Goal: Task Accomplishment & Management: Manage account settings

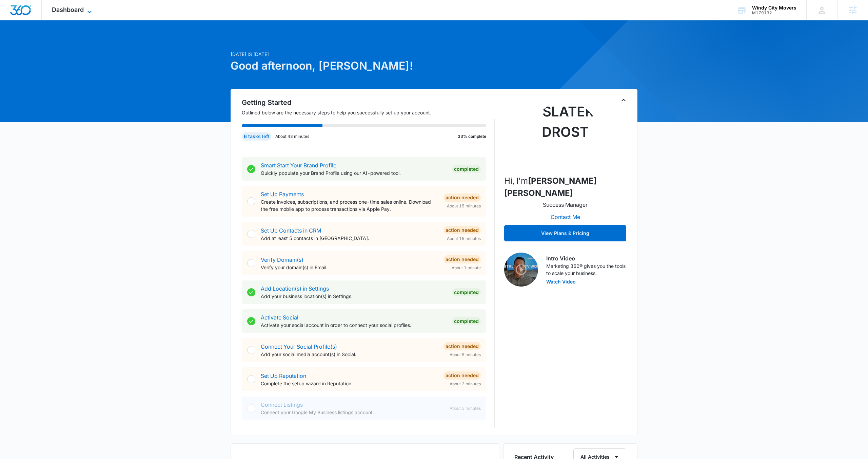
click at [90, 8] on icon at bounding box center [89, 12] width 8 height 8
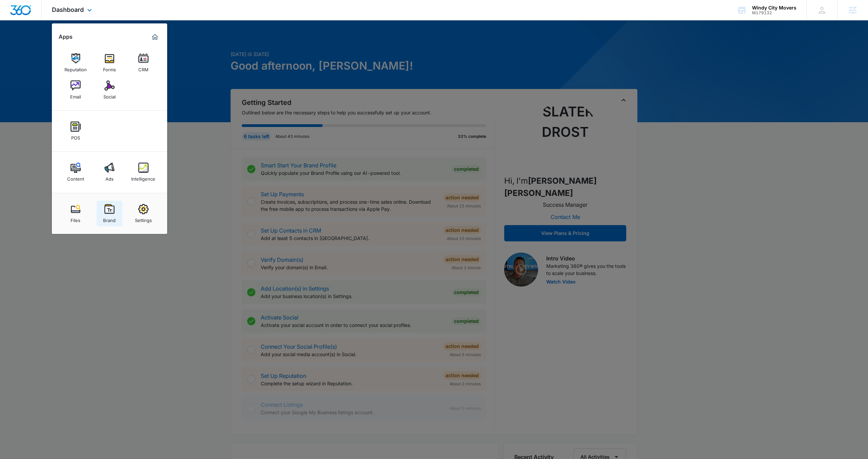
click at [110, 213] on img at bounding box center [109, 209] width 10 height 10
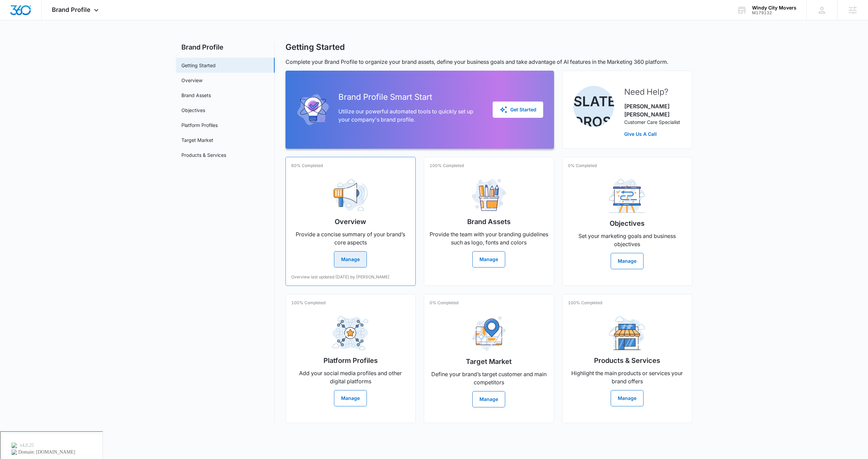
click at [348, 252] on button "Manage" at bounding box center [350, 259] width 33 height 16
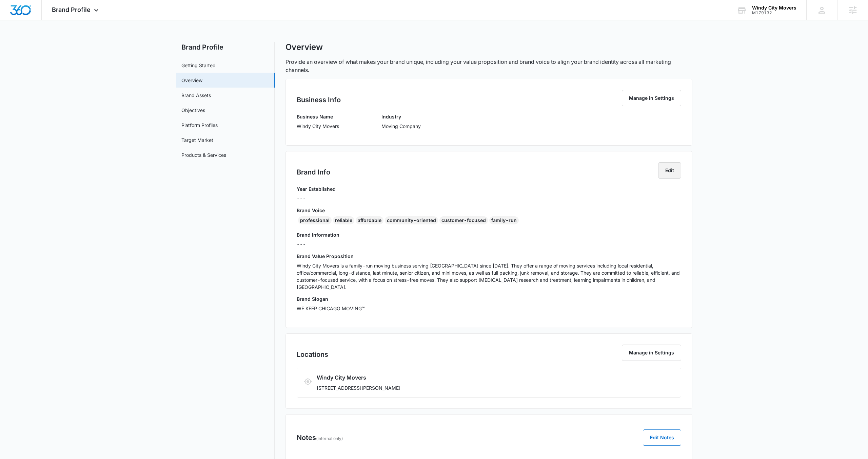
click at [668, 170] on button "Edit" at bounding box center [669, 170] width 23 height 16
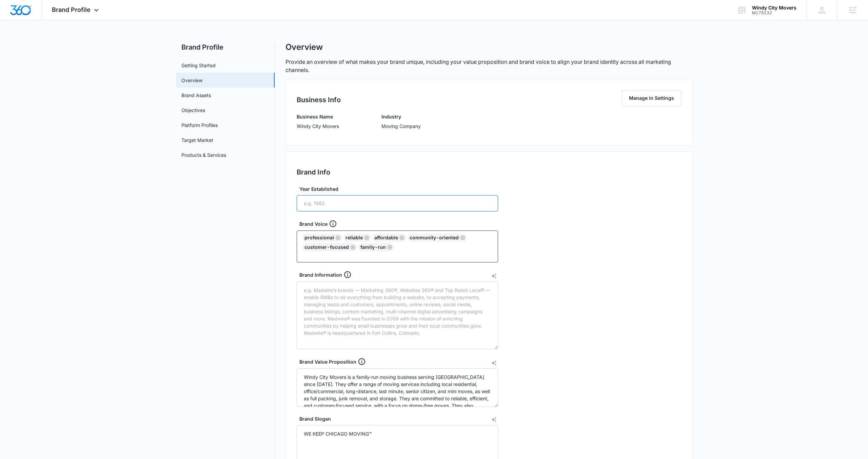
click at [402, 202] on input "Year Established" at bounding box center [398, 203] width 202 height 16
type input "1982"
click at [261, 288] on nav "Brand Profile Getting Started Overview Brand Assets Objectives Platform Profile…" at bounding box center [225, 346] width 99 height 609
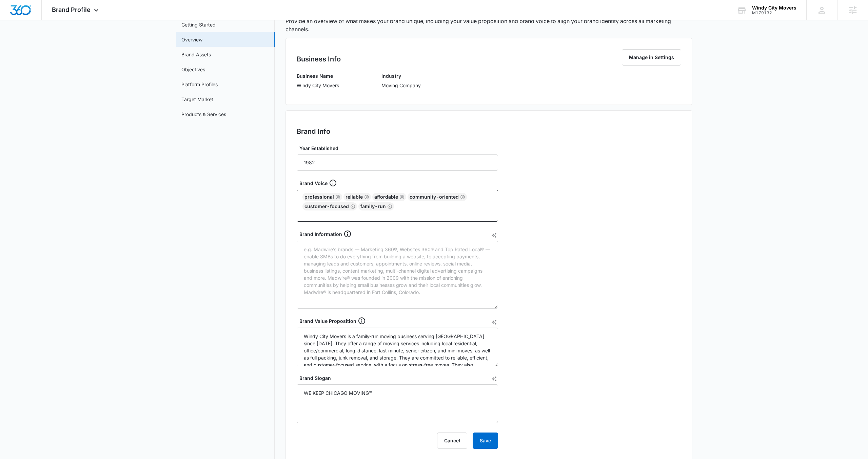
scroll to position [43, 0]
click at [324, 261] on textarea "Brand Information" at bounding box center [398, 272] width 202 height 68
paste textarea "n the [GEOGRAPHIC_DATA] area, our area of expertise is local moving. We can mov…"
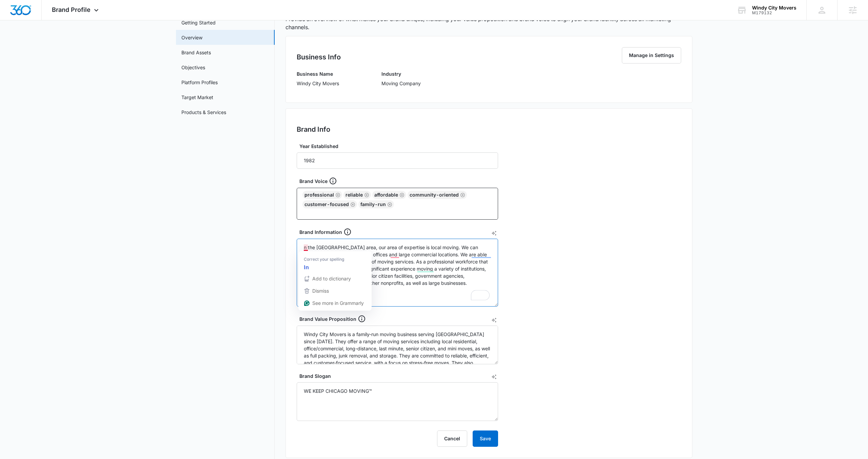
click at [305, 248] on textarea "n the [GEOGRAPHIC_DATA] area, our area of expertise is local moving. We can mov…" at bounding box center [398, 272] width 202 height 68
click at [394, 284] on textarea "In the [GEOGRAPHIC_DATA] metropolitan area, our area of expertise is local movi…" at bounding box center [398, 272] width 202 height 68
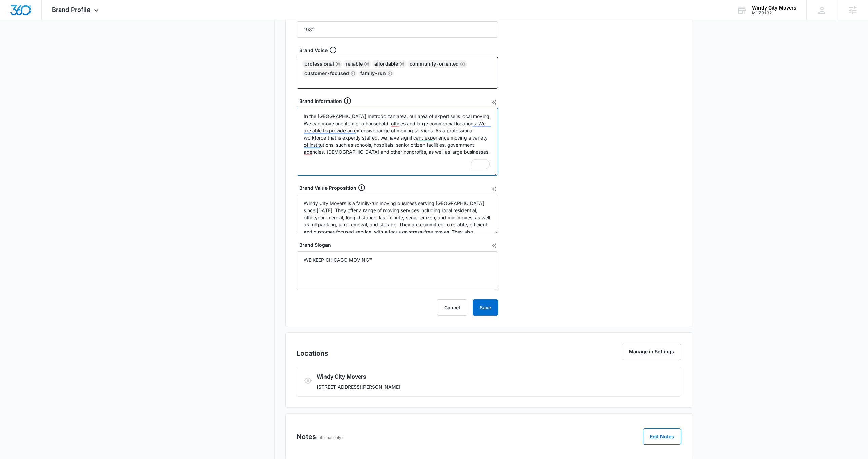
scroll to position [175, 0]
type textarea "In the [GEOGRAPHIC_DATA] metropolitan area, our area of expertise is local movi…"
click at [493, 307] on button "Save" at bounding box center [485, 306] width 25 height 16
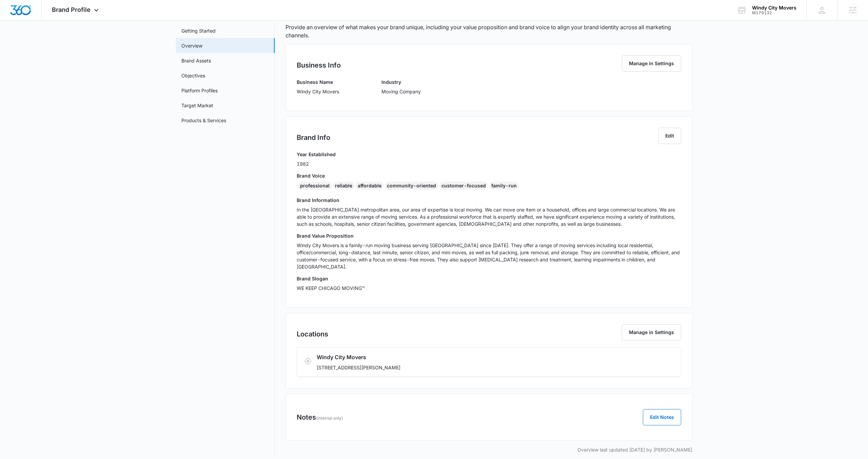
scroll to position [0, 0]
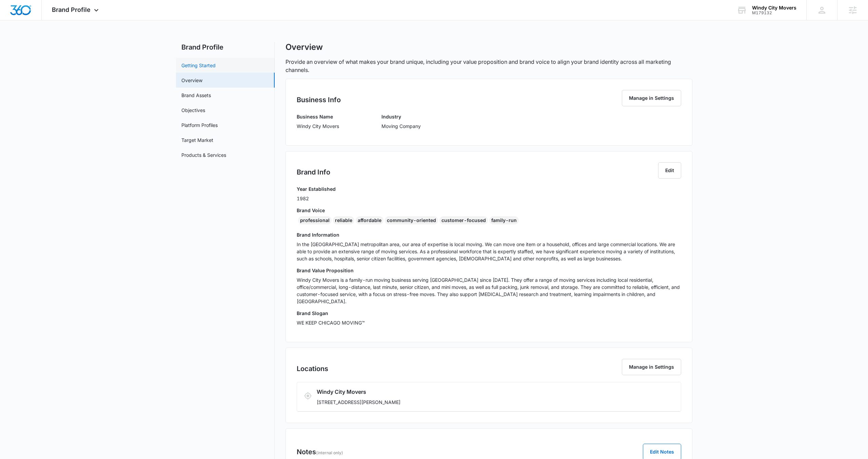
click at [202, 68] on link "Getting Started" at bounding box center [198, 65] width 34 height 7
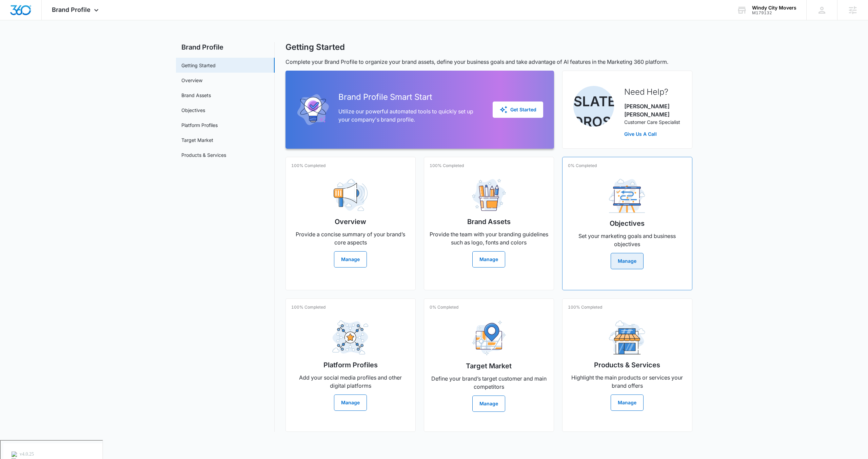
click at [622, 258] on button "Manage" at bounding box center [627, 261] width 33 height 16
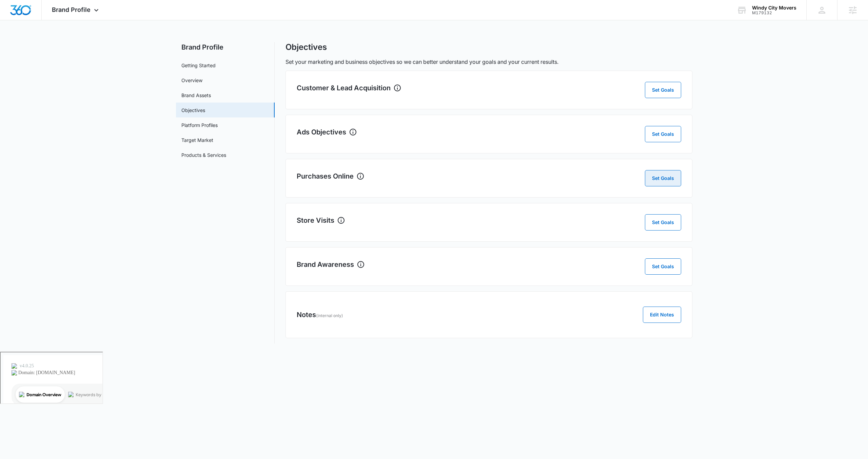
click at [668, 181] on button "Set Goals" at bounding box center [663, 178] width 36 height 16
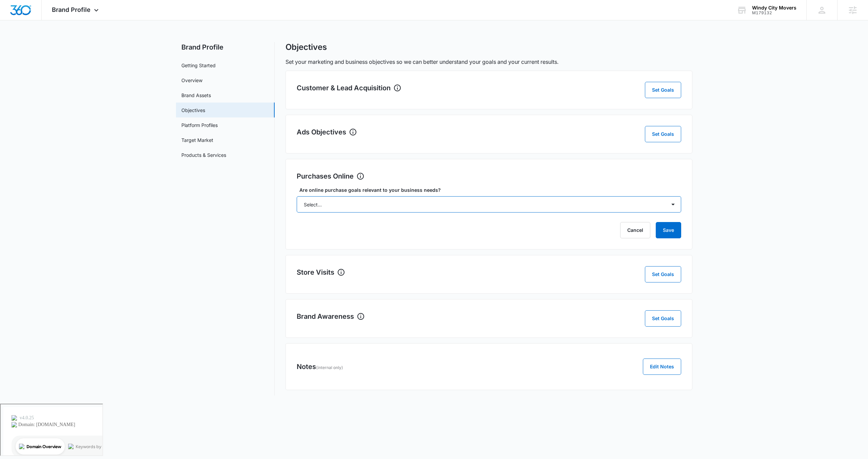
click at [590, 208] on select "Select... Yes No Yes, but don't currently have the data" at bounding box center [489, 204] width 385 height 16
select select "no"
click at [297, 196] on select "Select... Yes No Yes, but don't currently have the data" at bounding box center [489, 204] width 385 height 16
click at [664, 233] on button "Save" at bounding box center [668, 230] width 25 height 16
click at [671, 277] on button "Set Goals" at bounding box center [663, 274] width 36 height 16
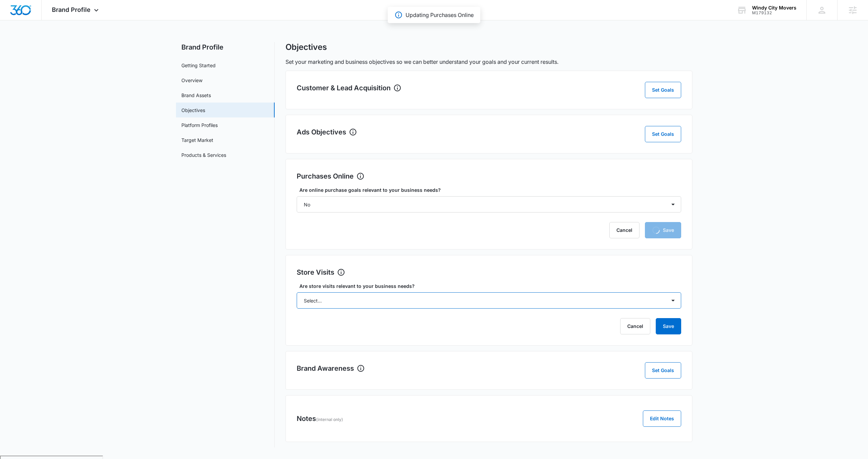
click at [600, 296] on select "Select... Yes No Yes, but don't currently have the data" at bounding box center [489, 300] width 385 height 16
select select "no"
click at [297, 292] on select "Select... Yes No Yes, but don't currently have the data" at bounding box center [489, 300] width 385 height 16
click at [669, 329] on button "Save" at bounding box center [668, 326] width 25 height 16
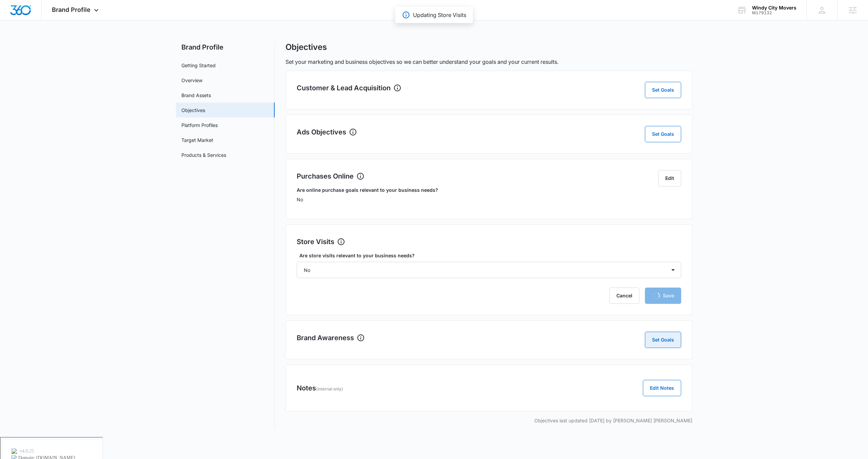
click at [667, 340] on button "Set Goals" at bounding box center [663, 339] width 36 height 16
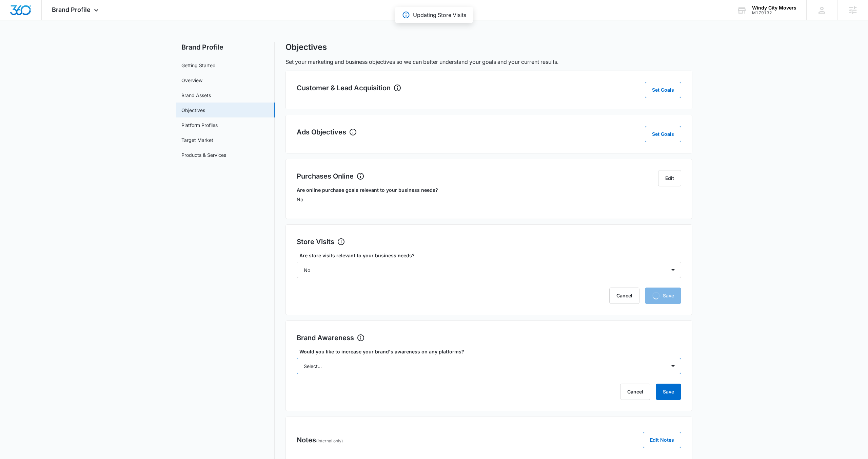
click at [525, 366] on select "Select... Yes No" at bounding box center [489, 366] width 385 height 16
select select "yes"
click at [297, 358] on select "Select... Yes No" at bounding box center [489, 366] width 385 height 16
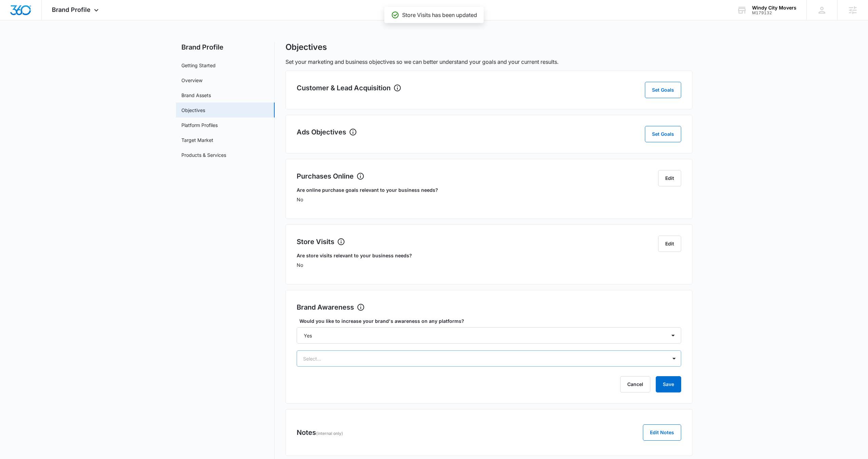
click at [625, 360] on div "Select..." at bounding box center [489, 358] width 385 height 16
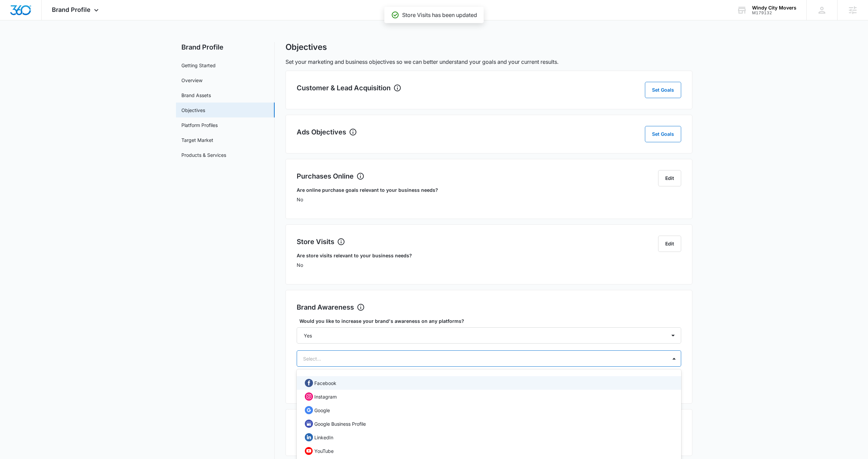
scroll to position [17, 0]
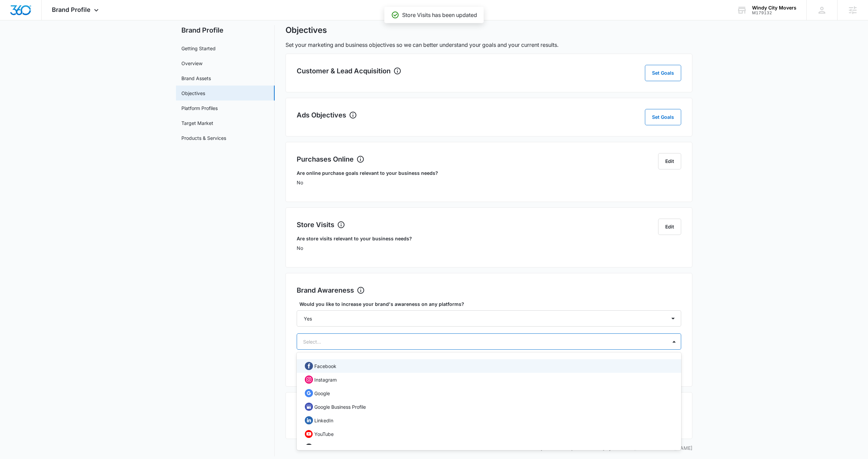
click at [419, 368] on div "Facebook" at bounding box center [488, 366] width 367 height 8
click at [418, 377] on div "Instagram" at bounding box center [488, 379] width 367 height 8
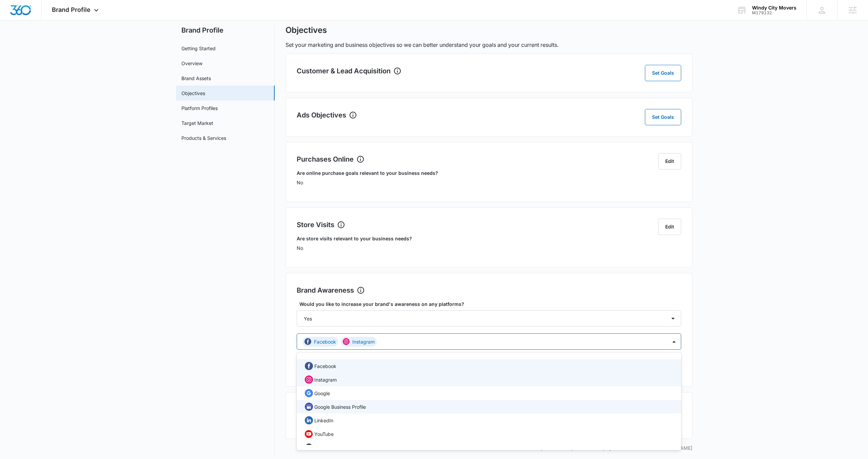
click at [417, 405] on div "Google Business Profile" at bounding box center [488, 406] width 367 height 8
click at [744, 356] on main "Brand Profile Getting Started Overview Brand Assets Objectives Platform Profile…" at bounding box center [434, 244] width 868 height 439
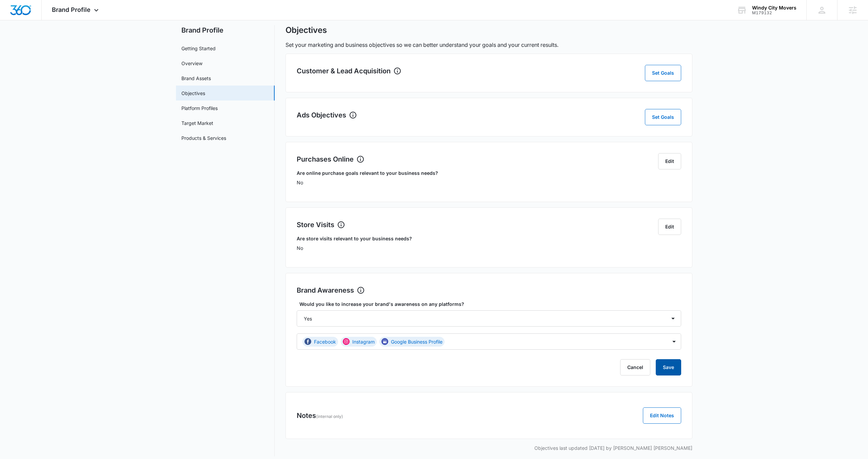
click at [676, 369] on button "Save" at bounding box center [668, 367] width 25 height 16
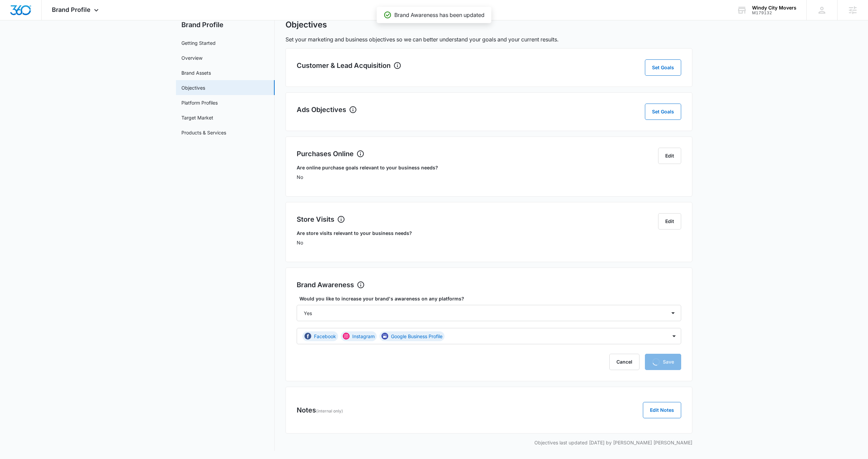
scroll to position [0, 0]
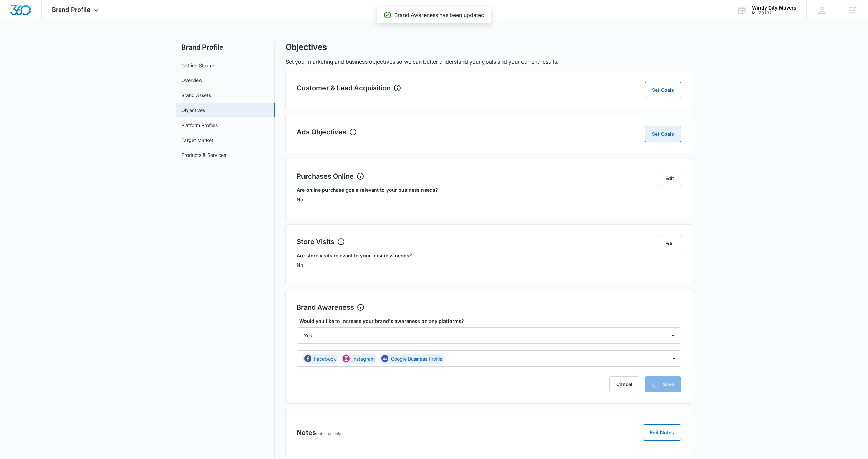
click at [662, 138] on button "Set Goals" at bounding box center [663, 134] width 36 height 16
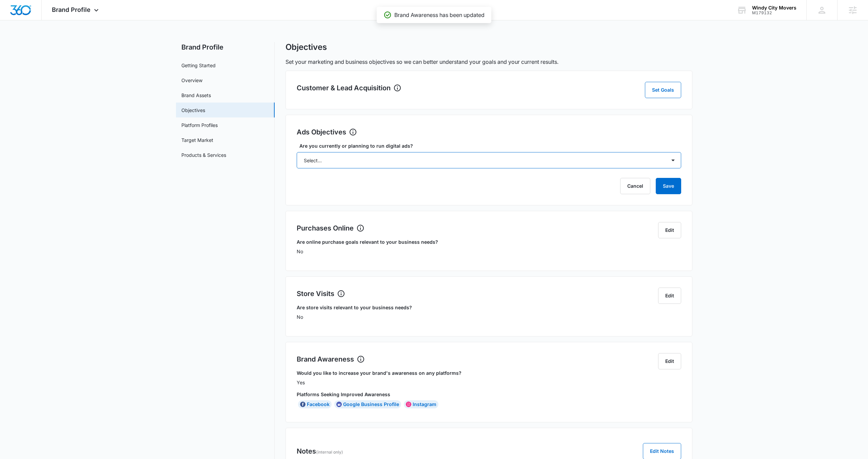
click at [458, 160] on select "Select... Yes No Yes, but don't currently have the data" at bounding box center [489, 160] width 385 height 16
select select "yes, but later"
click at [297, 152] on select "Select... Yes No Yes, but don't currently have the data" at bounding box center [489, 160] width 385 height 16
click at [671, 185] on button "Save" at bounding box center [668, 186] width 25 height 16
click at [671, 90] on button "Set Goals" at bounding box center [663, 90] width 36 height 16
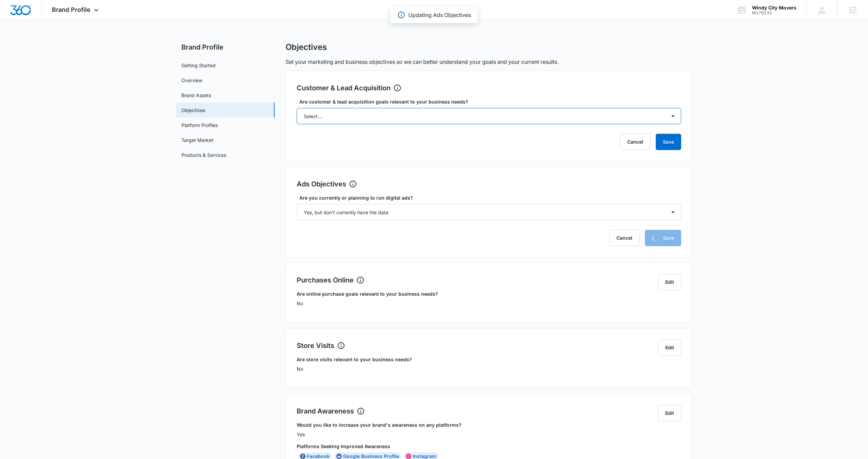
click at [501, 114] on select "Select... Yes No Yes, but don't currently have the data" at bounding box center [489, 116] width 385 height 16
click at [297, 108] on select "Select... Yes No Yes, but don't currently have the data" at bounding box center [489, 116] width 385 height 16
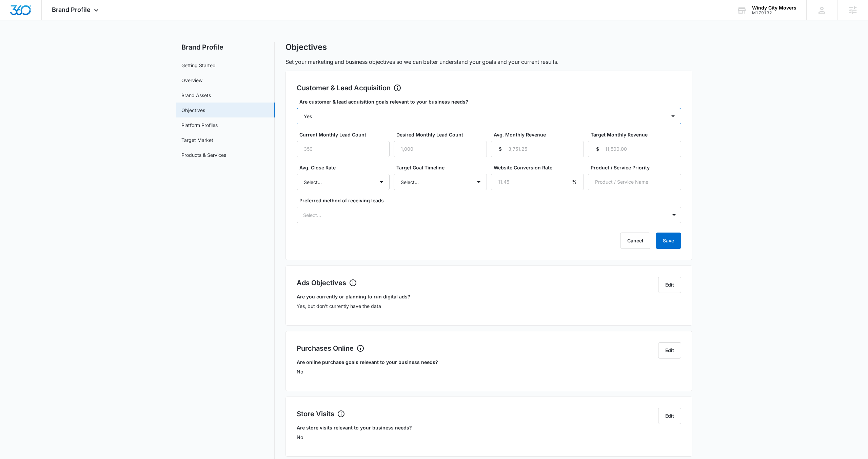
click at [441, 120] on select "Select... Yes No Yes, but don't currently have the data" at bounding box center [489, 116] width 385 height 16
select select "yes, but later"
click at [297, 108] on select "Select... Yes No Yes, but don't currently have the data" at bounding box center [489, 116] width 385 height 16
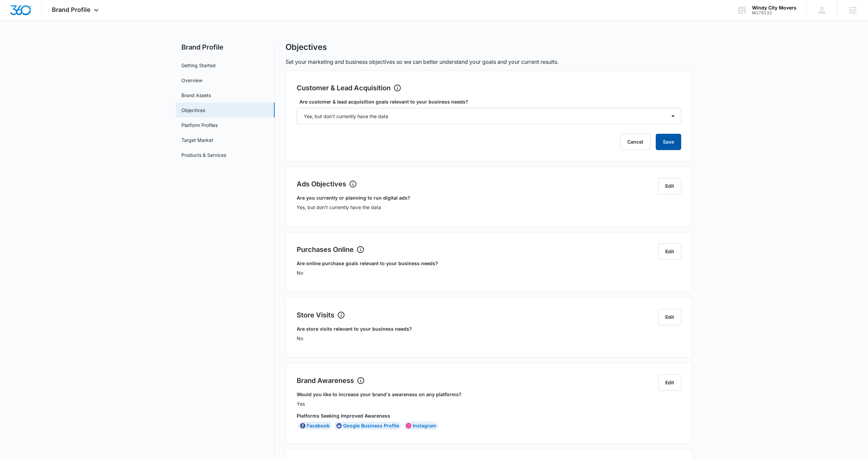
click at [667, 140] on button "Save" at bounding box center [668, 142] width 25 height 16
click at [199, 66] on link "Getting Started" at bounding box center [198, 65] width 34 height 7
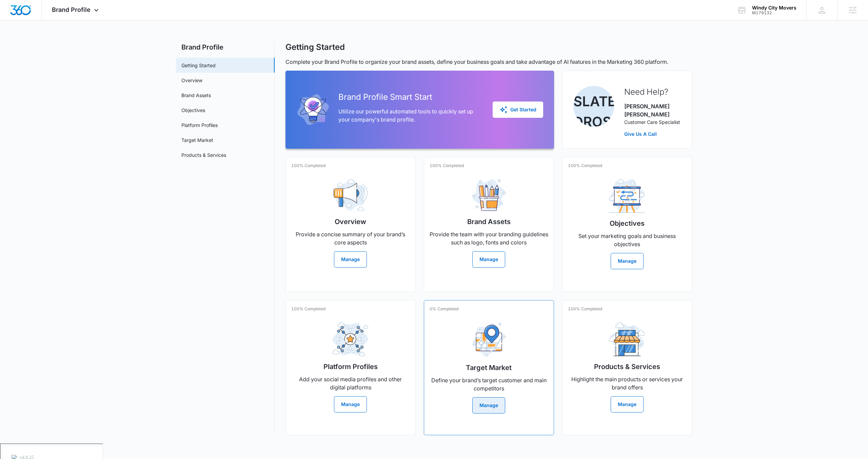
click at [487, 397] on button "Manage" at bounding box center [489, 405] width 33 height 16
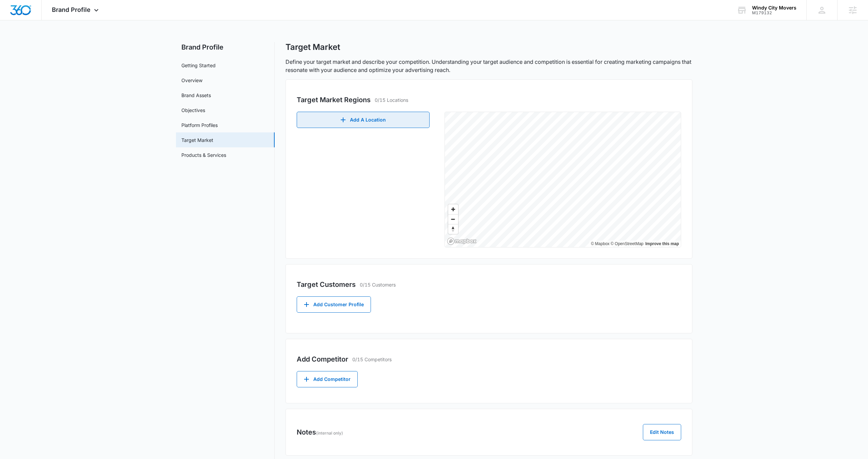
click at [365, 120] on button "Add A Location" at bounding box center [363, 120] width 133 height 16
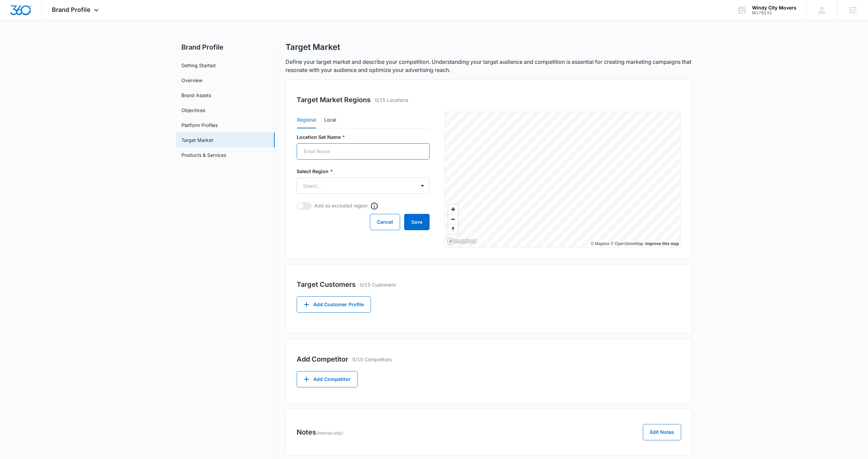
click at [351, 147] on input "Location Set Name *" at bounding box center [363, 151] width 133 height 16
type input "[GEOGRAPHIC_DATA]"
click at [338, 188] on body "Brand Profile Apps Reputation Forms CRM Email Social POS Content Ads Intelligen…" at bounding box center [434, 261] width 868 height 523
click at [336, 220] on div "[GEOGRAPHIC_DATA]" at bounding box center [362, 218] width 115 height 7
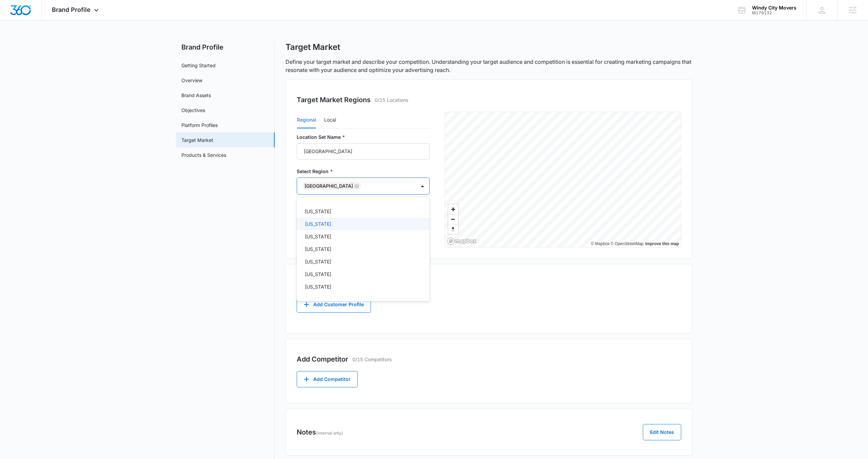
scroll to position [199, 0]
click at [336, 221] on div "[US_STATE]" at bounding box center [362, 220] width 115 height 7
click at [258, 230] on div at bounding box center [434, 229] width 868 height 459
click at [417, 226] on button "Save" at bounding box center [416, 222] width 25 height 16
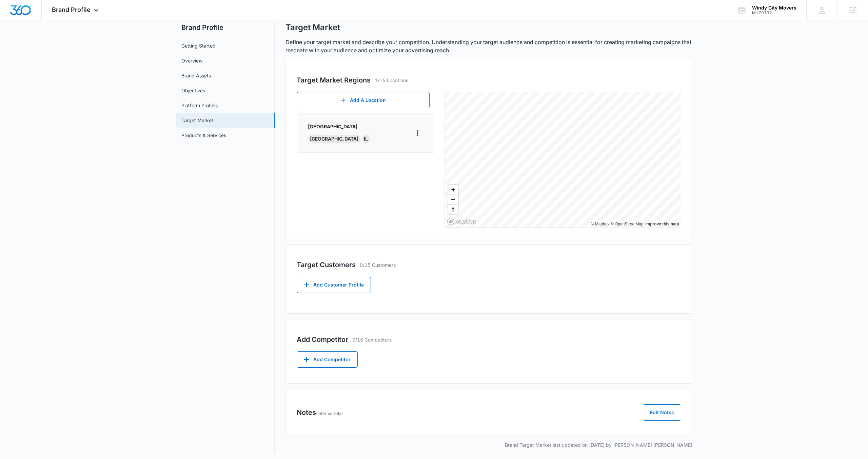
scroll to position [22, 0]
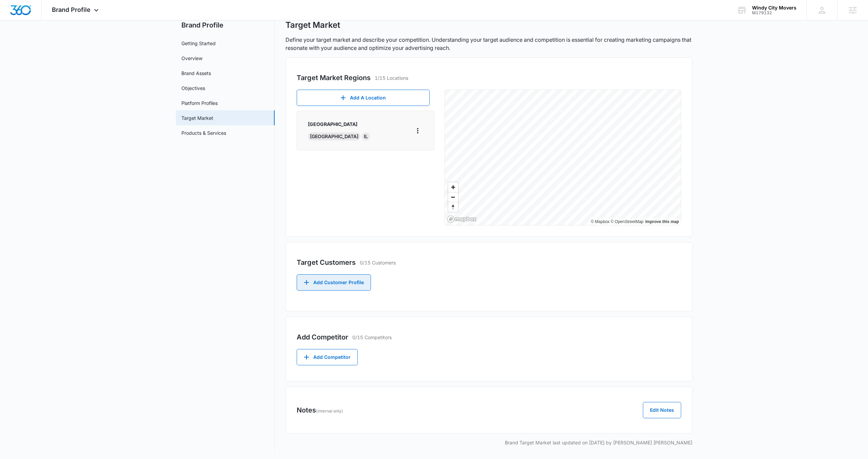
click at [344, 274] on button "Add Customer Profile" at bounding box center [334, 282] width 74 height 16
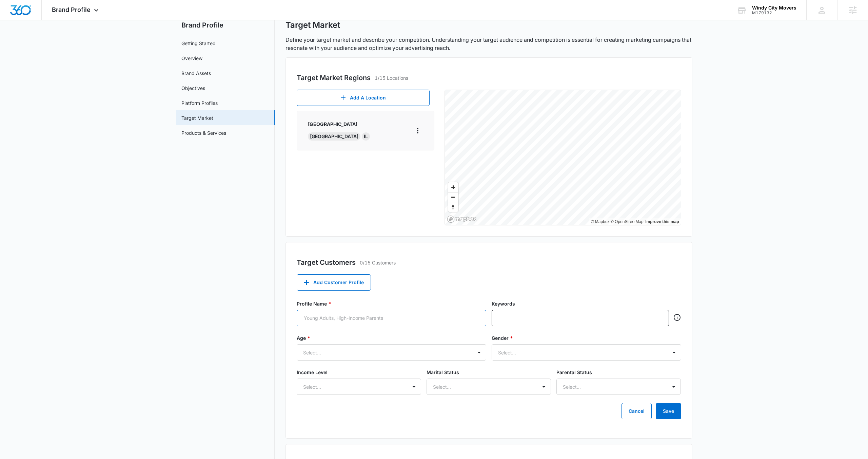
click at [343, 322] on input "Profile Name *" at bounding box center [392, 318] width 190 height 16
type input "Higher Income"
click at [527, 321] on input "text" at bounding box center [581, 318] width 165 height 10
type input "w"
type input "White Glove"
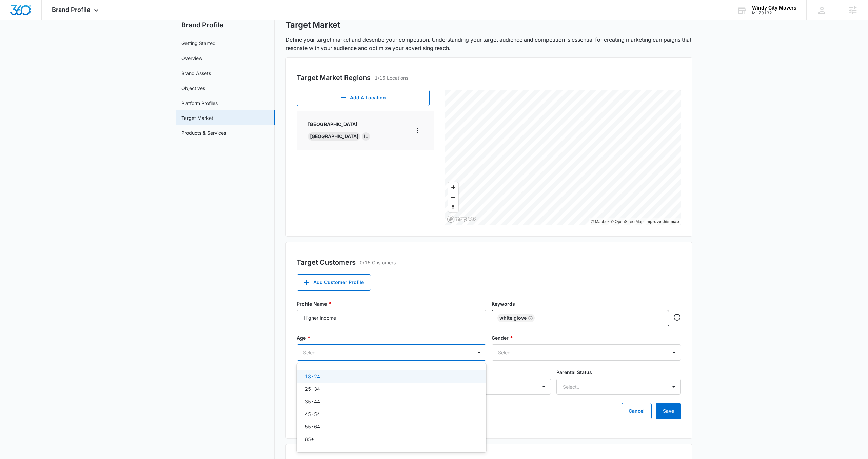
click at [416, 352] on div at bounding box center [383, 352] width 160 height 8
click at [382, 388] on div "25-34" at bounding box center [391, 388] width 172 height 7
click at [379, 408] on div "35-44" at bounding box center [392, 403] width 190 height 13
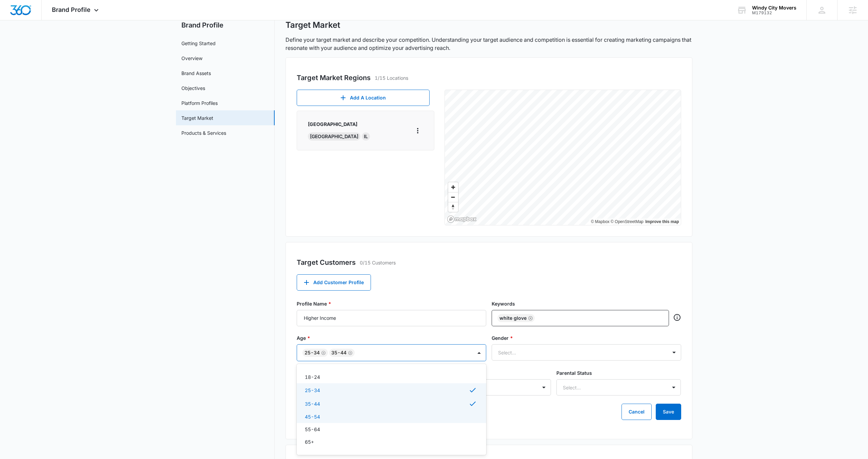
click at [374, 421] on div "45-54" at bounding box center [392, 416] width 190 height 13
click at [374, 429] on div "55-64" at bounding box center [391, 429] width 172 height 7
click at [372, 448] on div "65+" at bounding box center [392, 443] width 190 height 13
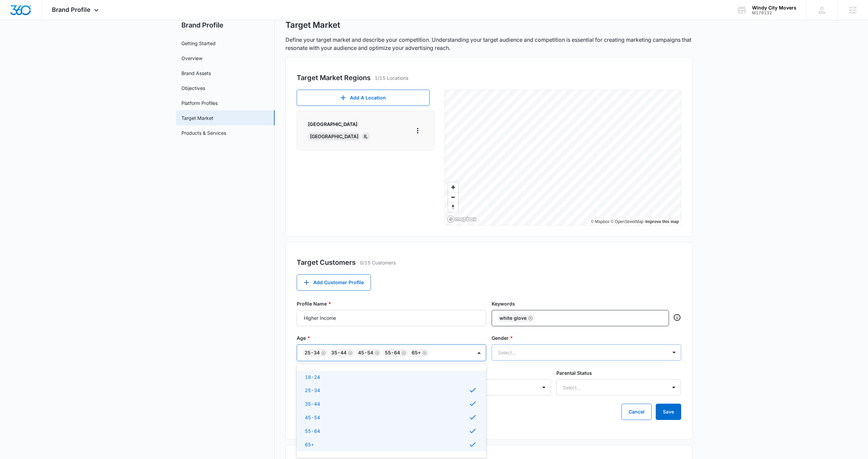
click at [540, 351] on div at bounding box center [578, 352] width 160 height 8
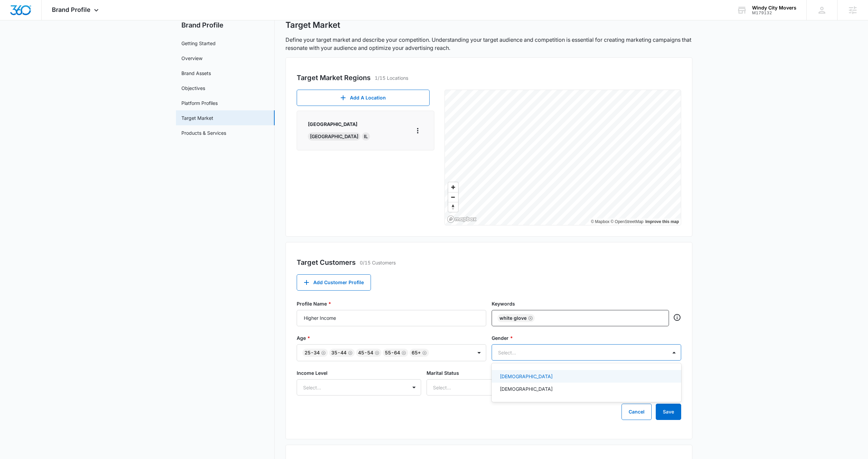
click at [536, 376] on div "[DEMOGRAPHIC_DATA]" at bounding box center [586, 375] width 172 height 7
click at [536, 389] on div "[DEMOGRAPHIC_DATA]" at bounding box center [586, 390] width 172 height 7
click at [661, 411] on button "Save" at bounding box center [668, 411] width 25 height 16
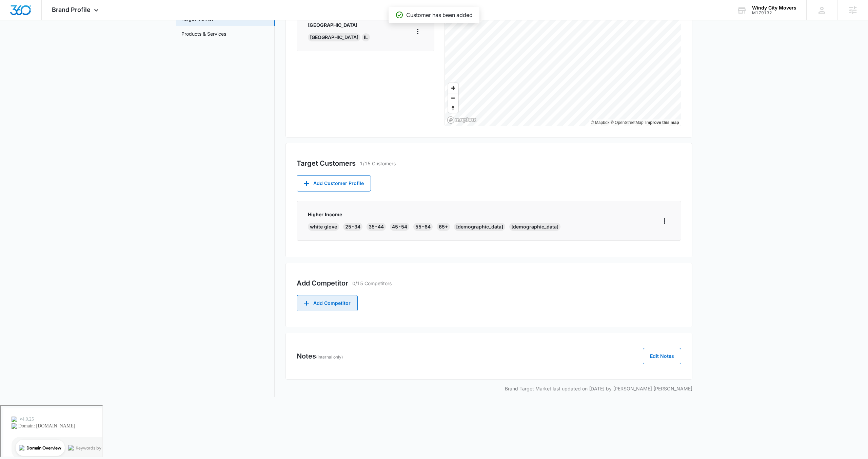
scroll to position [67, 0]
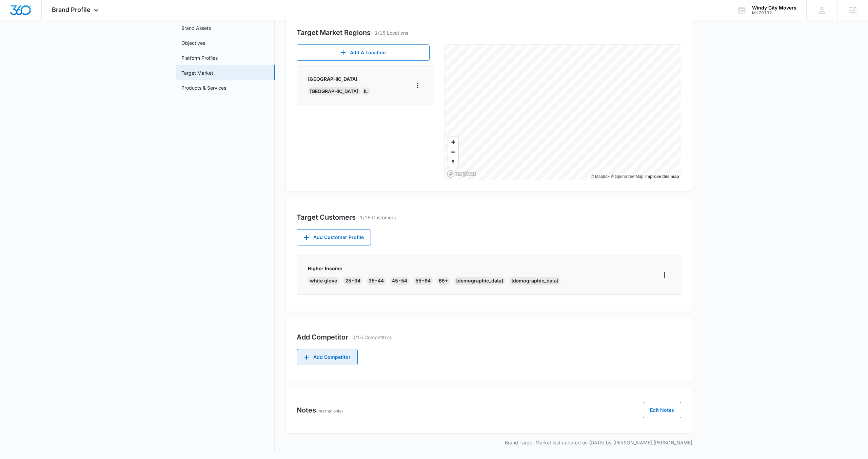
click at [340, 359] on button "Add Competitor" at bounding box center [327, 357] width 61 height 16
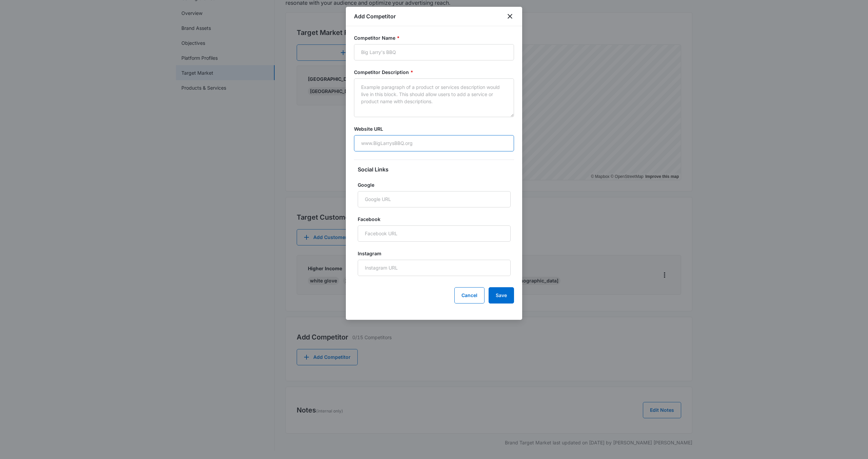
click at [397, 144] on input "Website URL" at bounding box center [434, 143] width 160 height 16
paste input "[URL][DOMAIN_NAME]"
type input "[URL][DOMAIN_NAME]"
click at [377, 53] on input "Competitor Name *" at bounding box center [434, 52] width 160 height 16
type input "New City Movers"
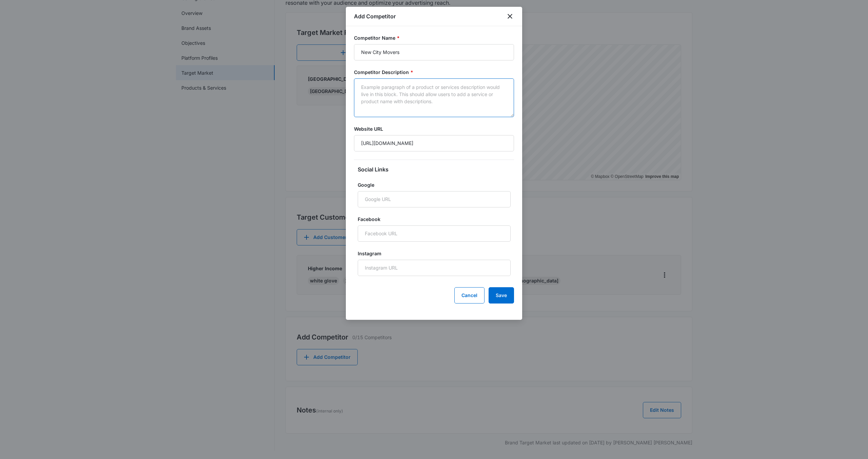
click at [390, 116] on textarea "Competitor Description *" at bounding box center [434, 97] width 160 height 39
paste textarea "Our number one goal is to provide top-notch customer service from the moment ou…"
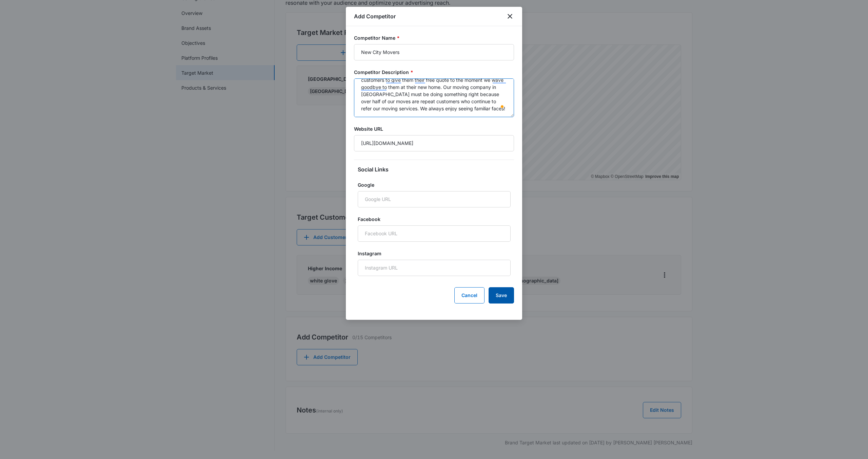
scroll to position [21, 0]
type textarea "Our number one goal is to provide top-notch customer service from the moment ou…"
click at [501, 301] on button "Save" at bounding box center [501, 295] width 25 height 16
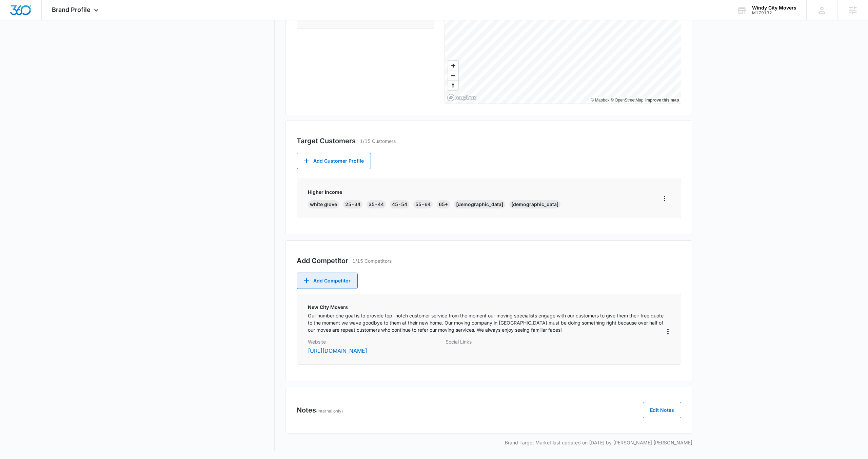
scroll to position [0, 0]
